Goal: Task Accomplishment & Management: Complete application form

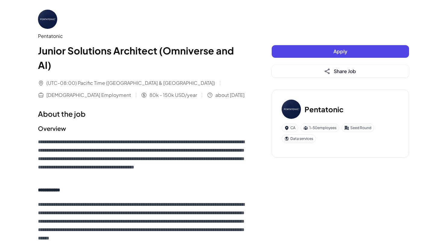
click at [319, 50] on button "Apply" at bounding box center [340, 51] width 137 height 13
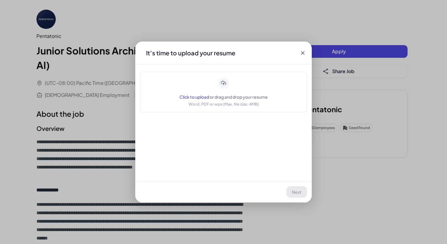
click at [201, 98] on span "Click to upload" at bounding box center [195, 96] width 30 height 5
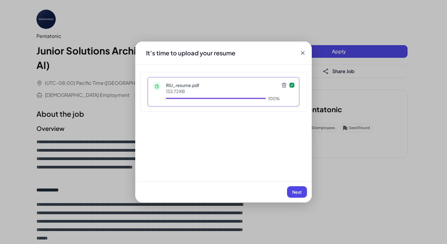
click at [302, 190] on button "Next" at bounding box center [297, 191] width 20 height 11
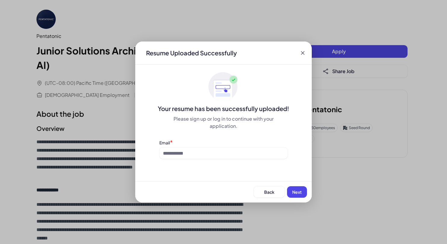
click at [302, 190] on button "Next" at bounding box center [297, 191] width 20 height 11
click at [237, 155] on input at bounding box center [223, 153] width 128 height 11
type input "**********"
click at [292, 188] on button "Next" at bounding box center [297, 191] width 20 height 11
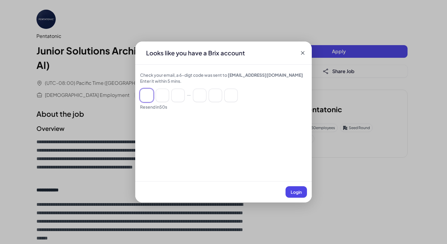
click at [158, 101] on input at bounding box center [162, 95] width 13 height 13
paste input "******"
type input "*"
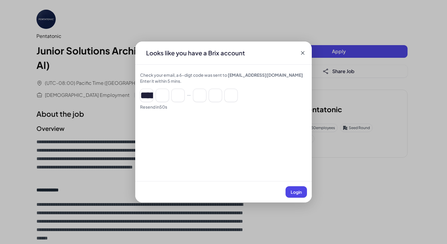
type input "*"
click at [298, 191] on span "Login" at bounding box center [296, 192] width 11 height 5
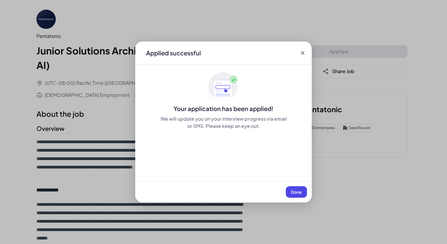
click at [291, 188] on button "Done" at bounding box center [296, 191] width 21 height 11
